Goal: Task Accomplishment & Management: Use online tool/utility

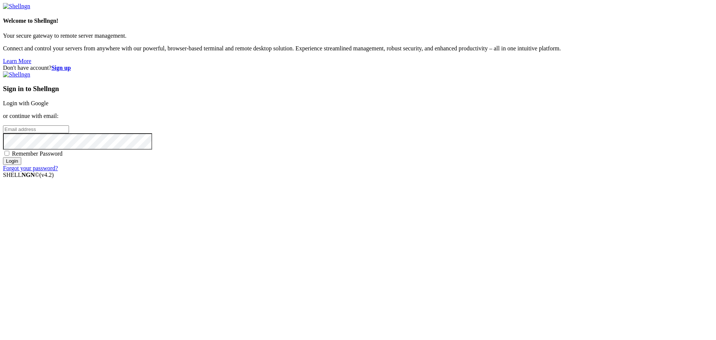
click at [451, 117] on div "Sign in to Shellngn Login with Google or continue with email: Remember Password…" at bounding box center [358, 121] width 710 height 100
click at [48, 106] on link "Login with Google" at bounding box center [25, 103] width 45 height 6
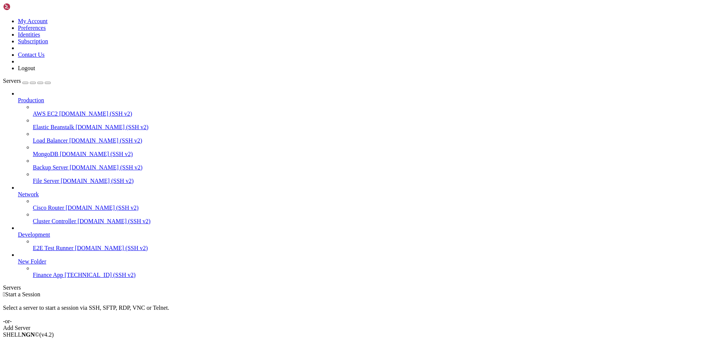
click at [60, 278] on span "Finance App" at bounding box center [48, 274] width 30 height 6
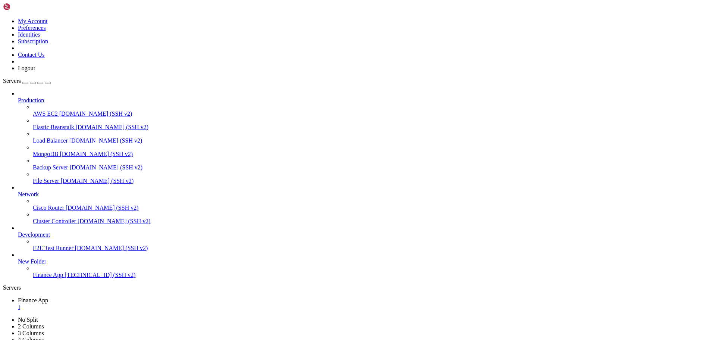
scroll to position [684, 0]
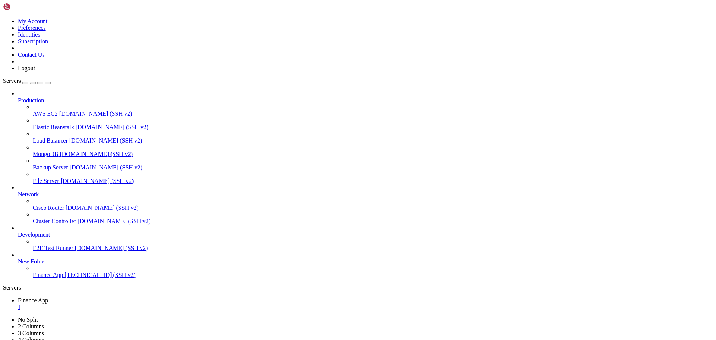
scroll to position [1159, 0]
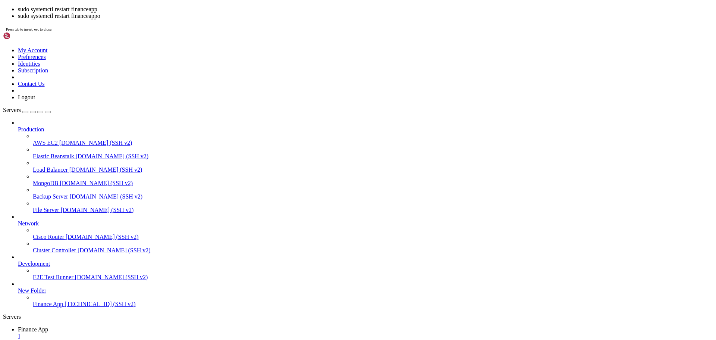
scroll to position [1444, 0]
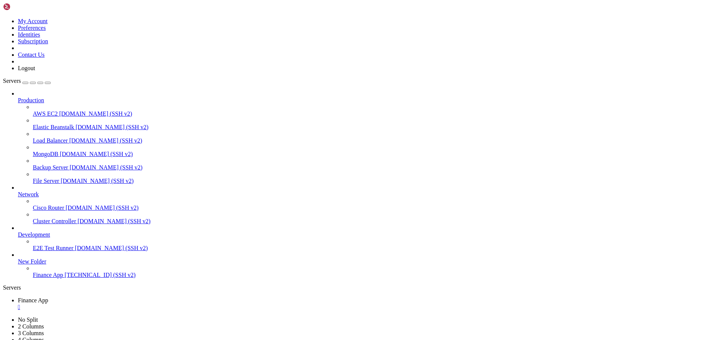
scroll to position [1641, 0]
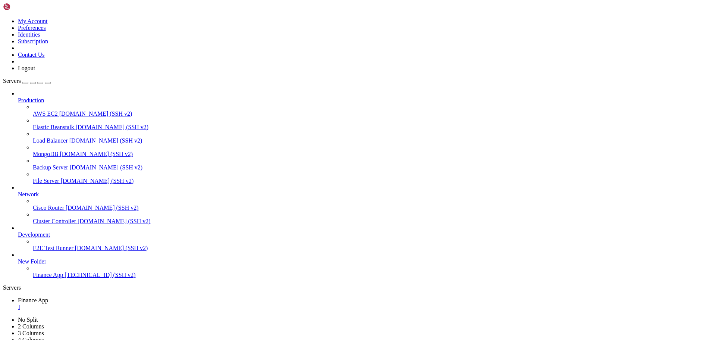
scroll to position [2129, 0]
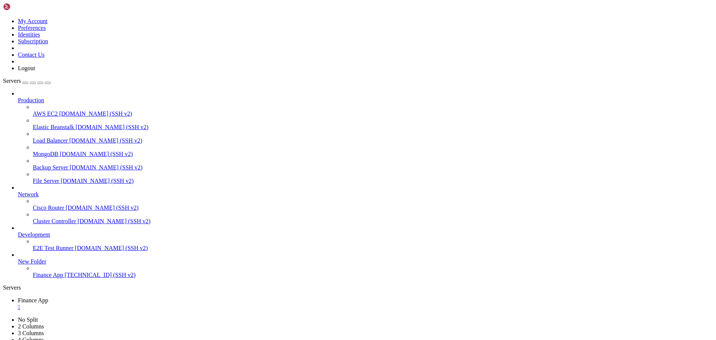
scroll to position [2604, 0]
